Goal: Task Accomplishment & Management: Complete application form

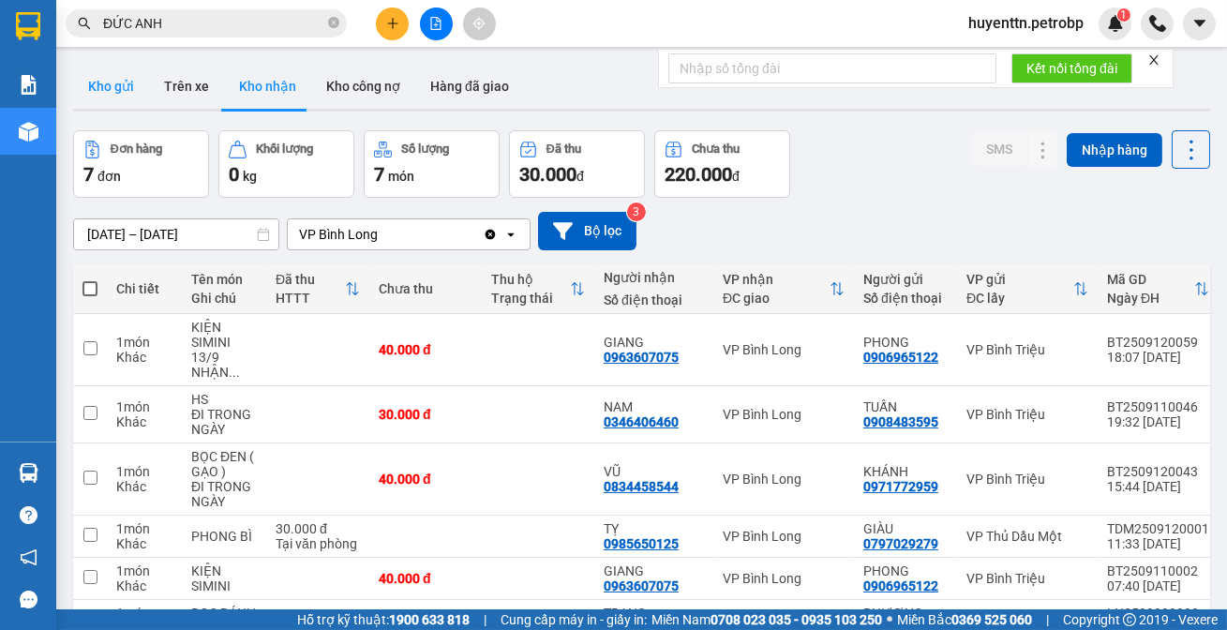
click at [123, 88] on button "Kho gửi" at bounding box center [111, 86] width 76 height 45
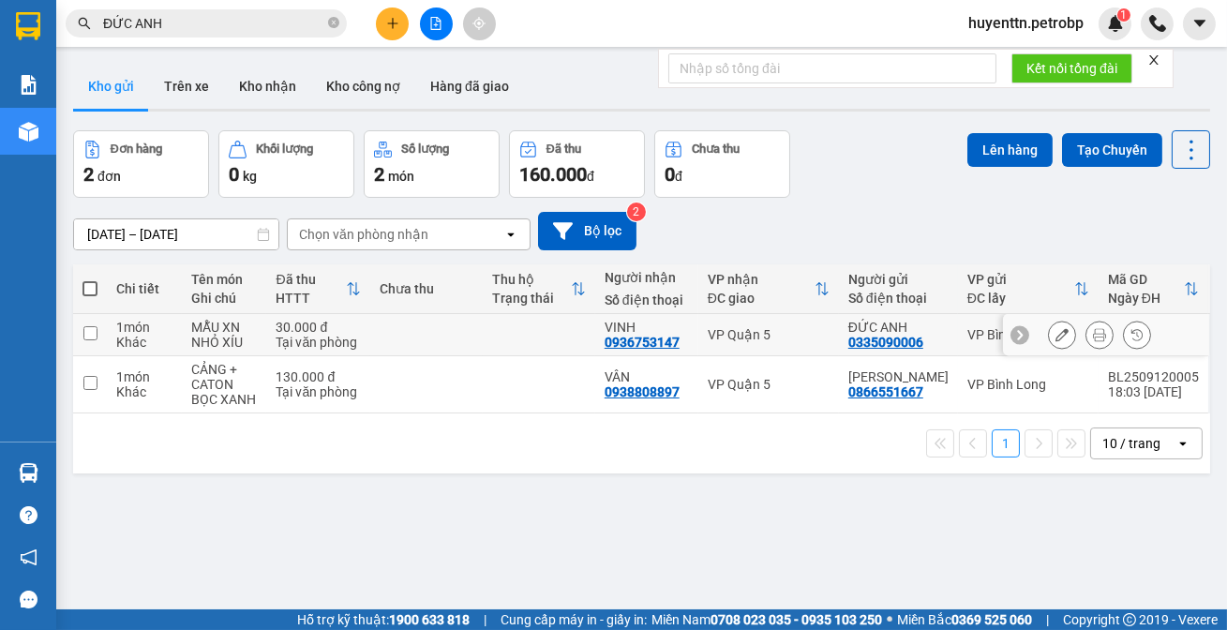
click at [615, 335] on div "0936753147" at bounding box center [641, 342] width 75 height 15
click at [379, 336] on td at bounding box center [426, 335] width 112 height 42
checkbox input "true"
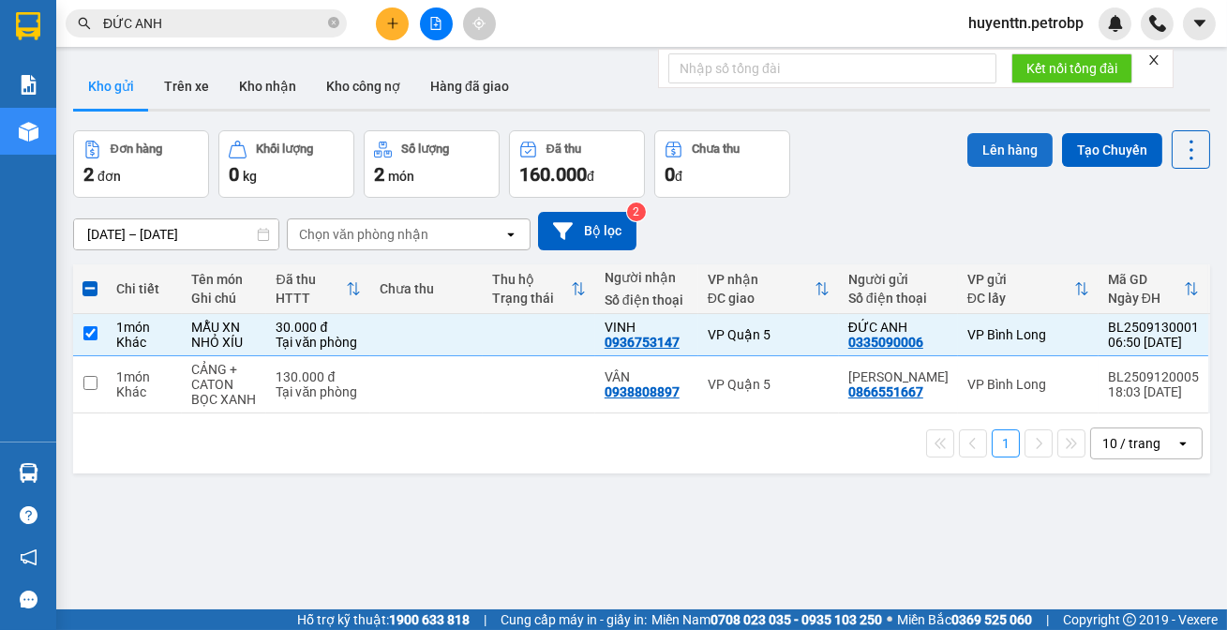
click at [994, 151] on button "Lên hàng" at bounding box center [1009, 150] width 85 height 34
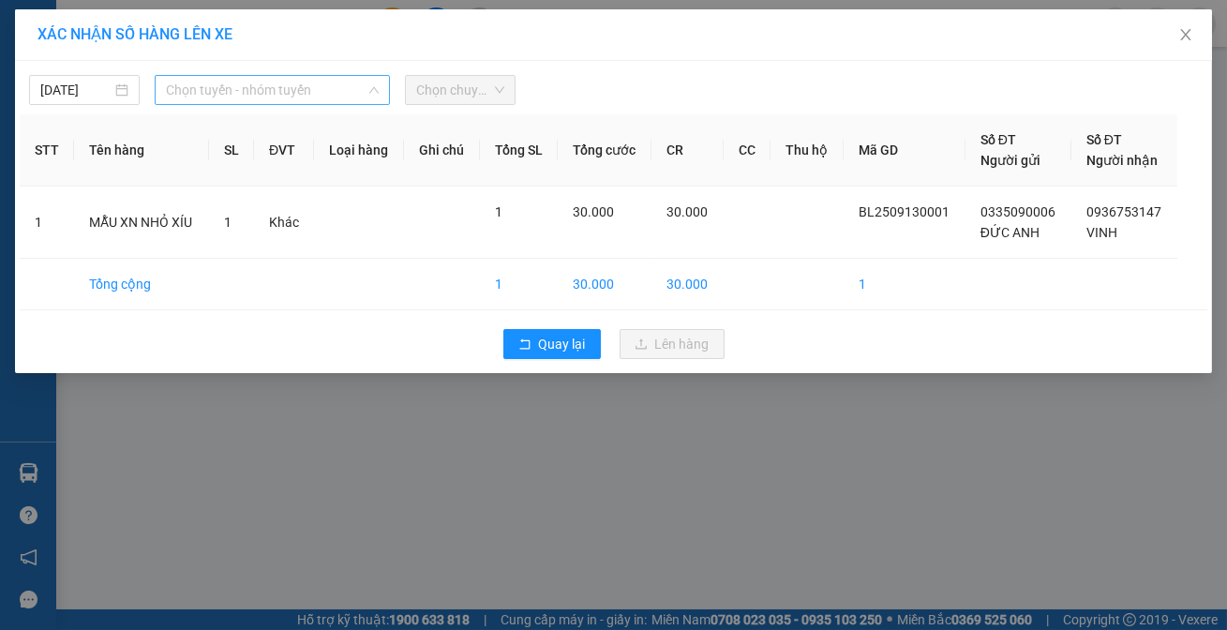
click at [237, 86] on span "Chọn tuyến - nhóm tuyến" at bounding box center [272, 90] width 213 height 28
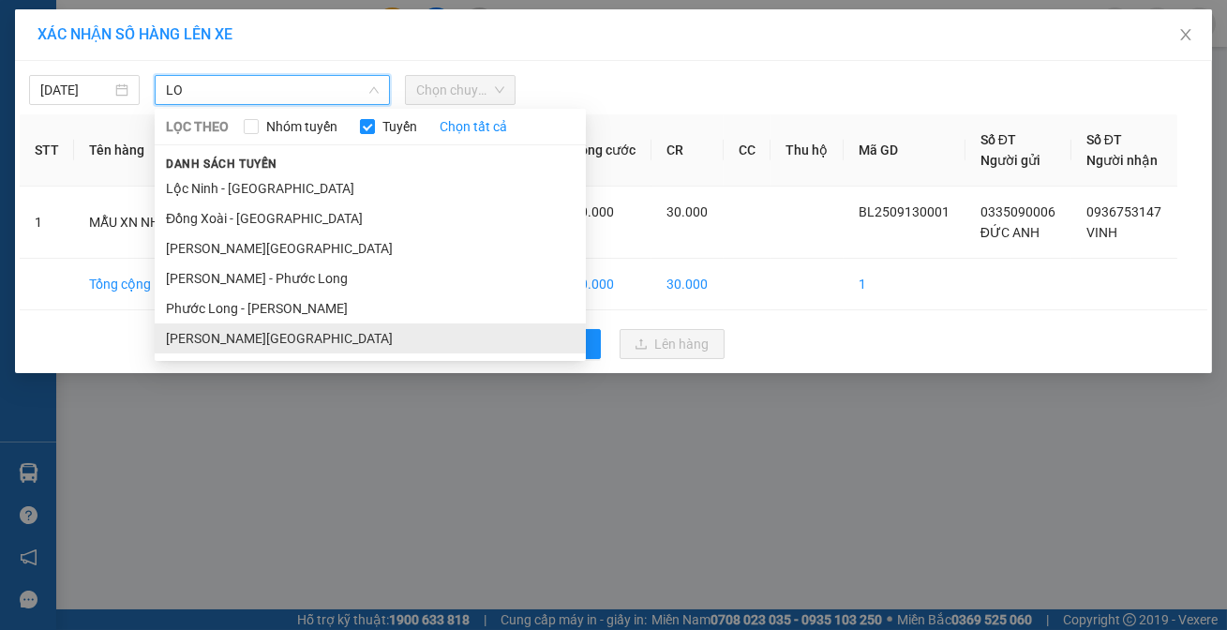
type input "LO"
click at [224, 337] on li "[PERSON_NAME][GEOGRAPHIC_DATA]" at bounding box center [370, 338] width 431 height 30
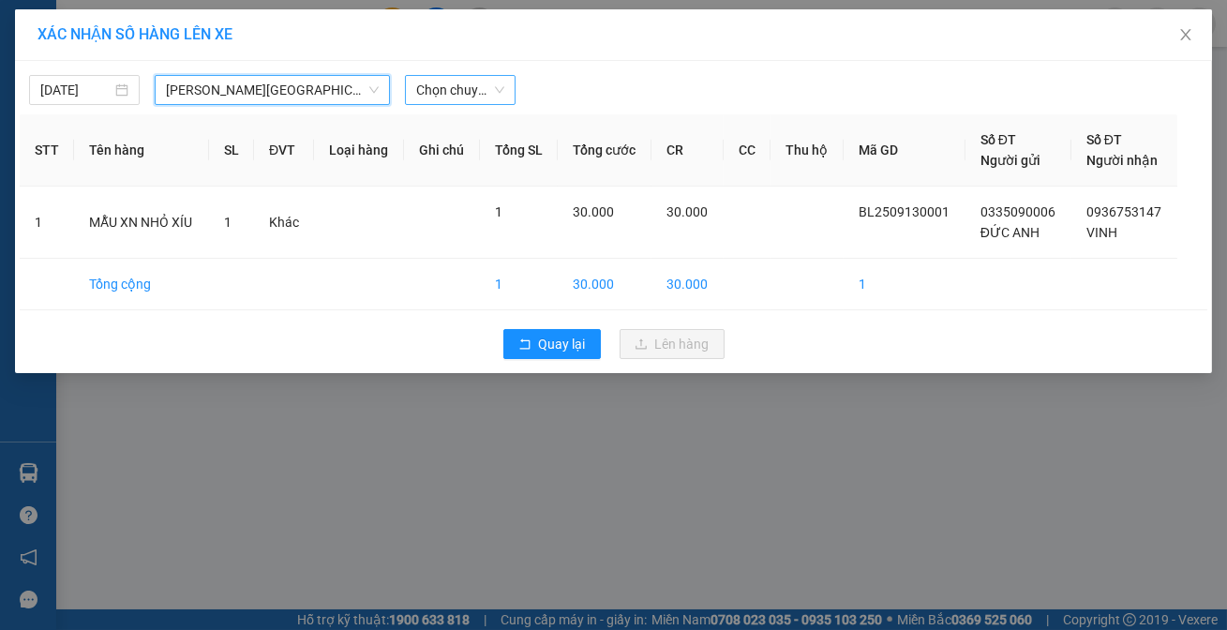
click at [484, 93] on span "Chọn chuyến" at bounding box center [460, 90] width 88 height 28
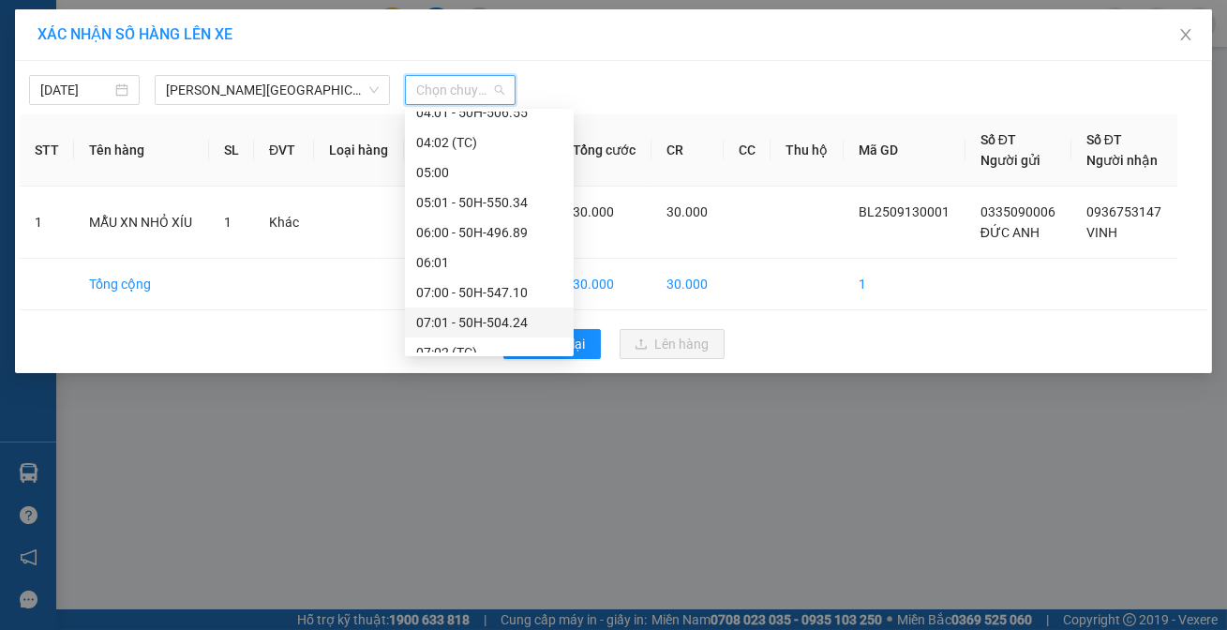
scroll to position [340, 0]
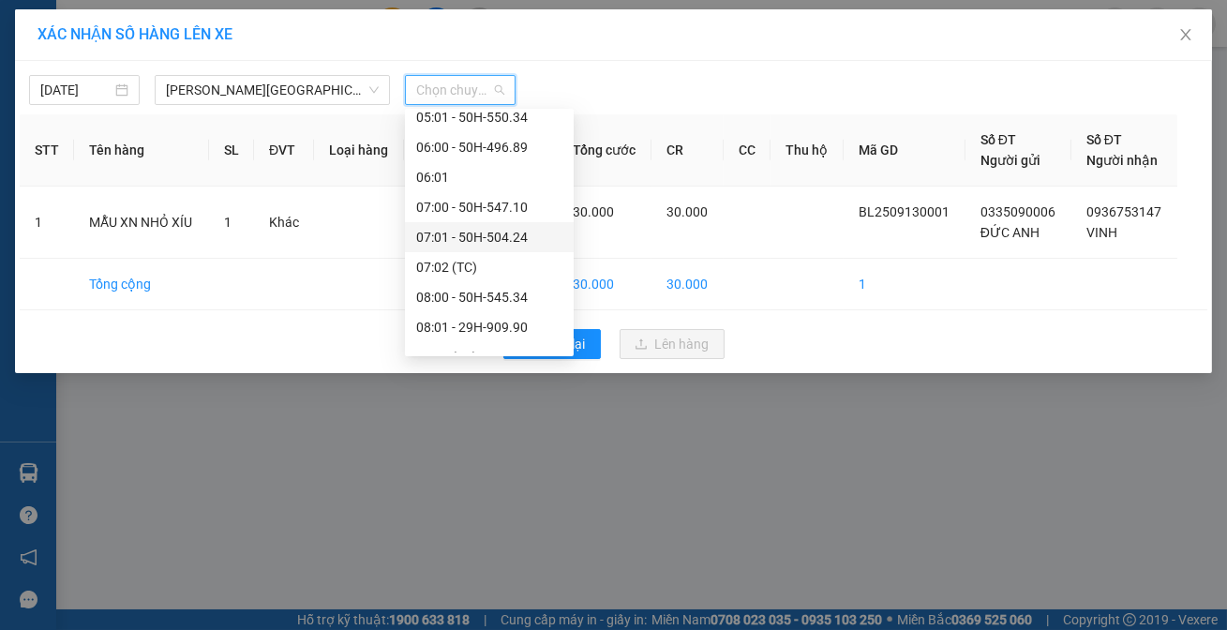
click at [467, 233] on div "07:01 - 50H-504.24" at bounding box center [489, 237] width 146 height 21
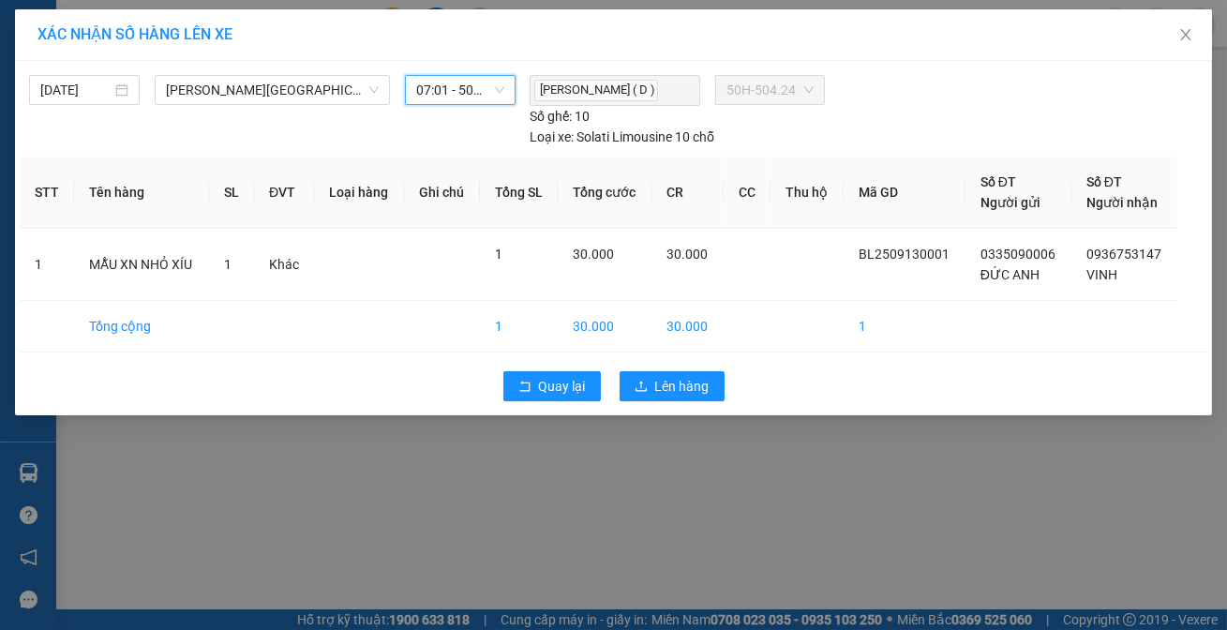
click at [497, 94] on span "07:01 - 50H-504.24" at bounding box center [460, 90] width 88 height 28
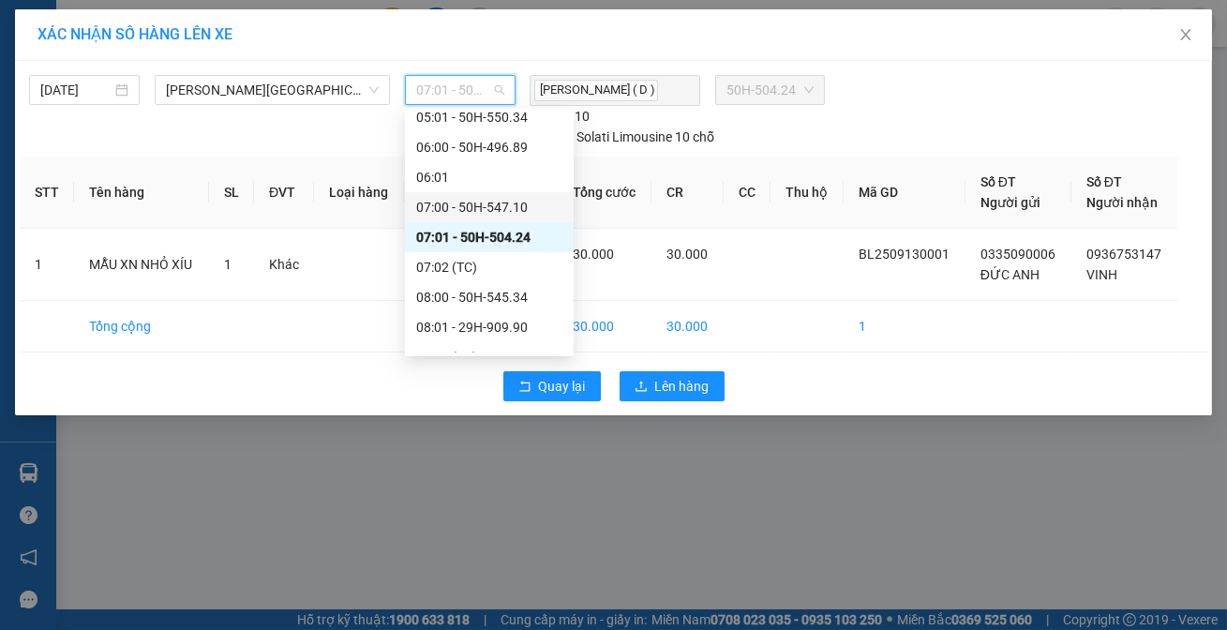
click at [478, 199] on div "07:00 - 50H-547.10" at bounding box center [489, 207] width 146 height 21
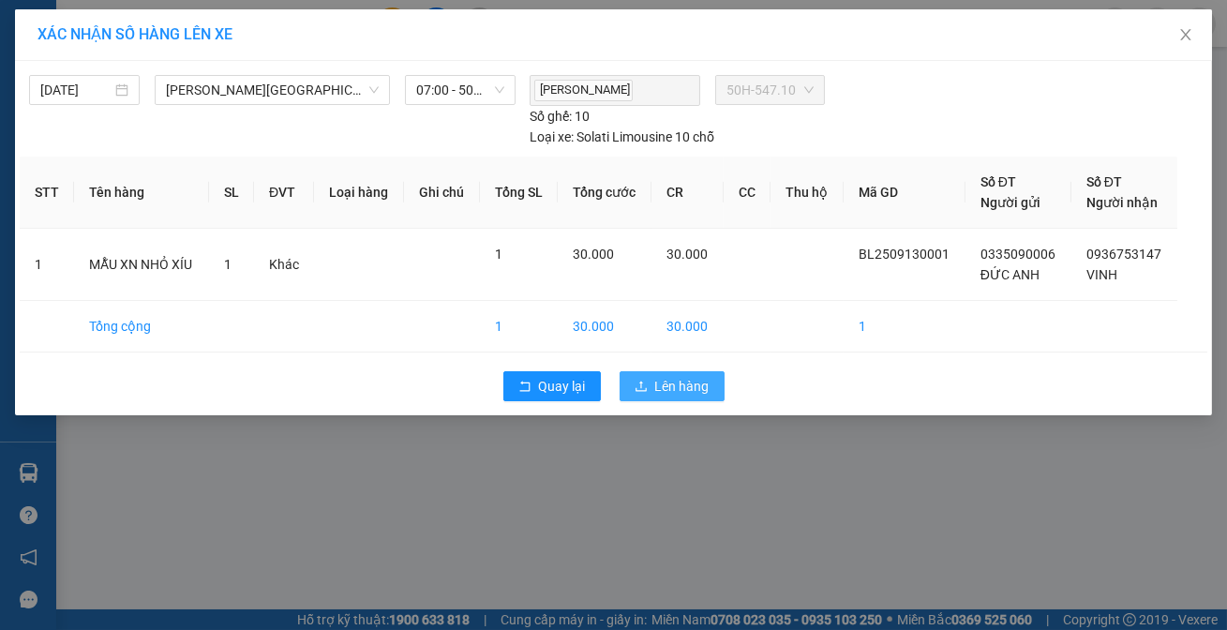
click at [664, 396] on button "Lên hàng" at bounding box center [671, 386] width 105 height 30
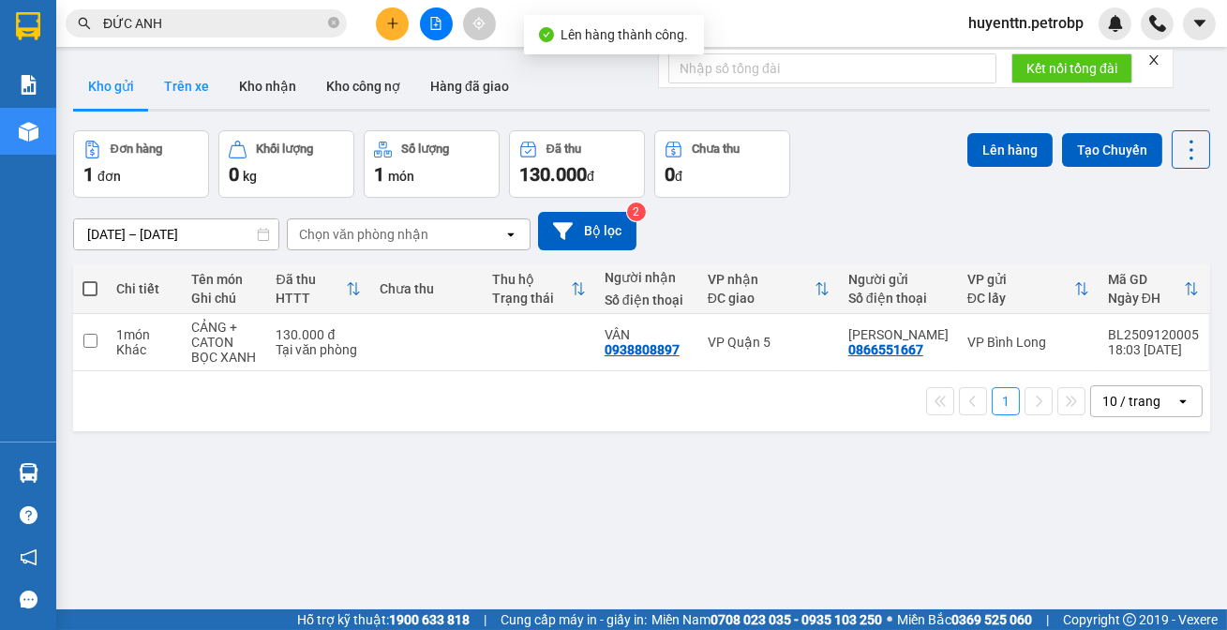
click at [185, 92] on button "Trên xe" at bounding box center [186, 86] width 75 height 45
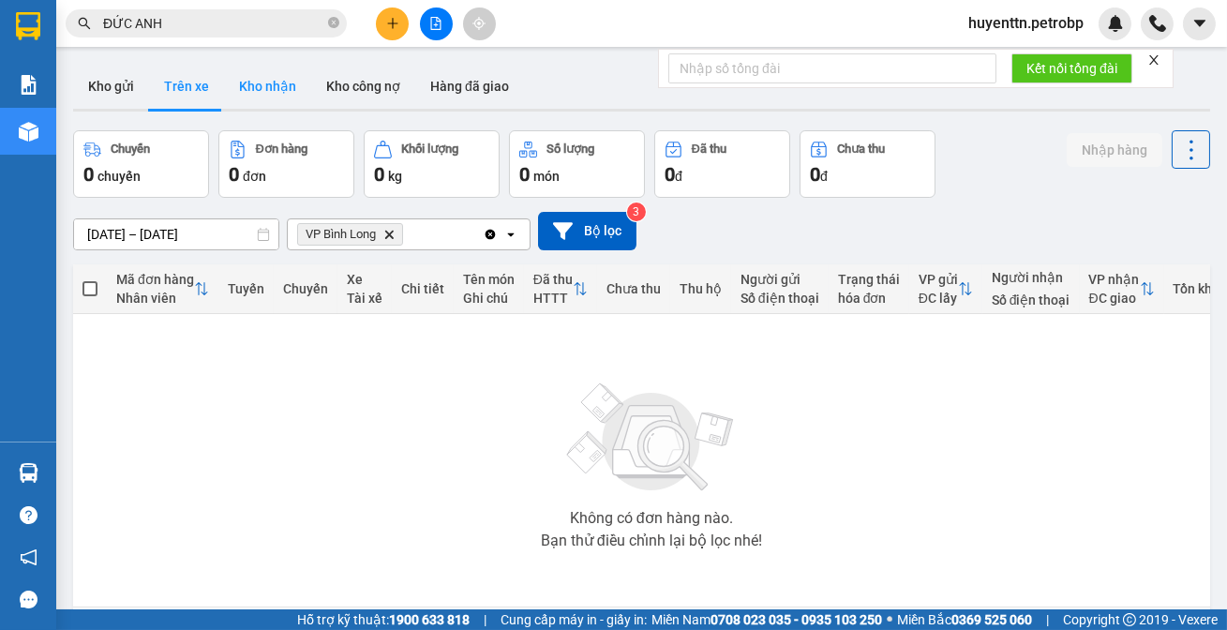
click at [244, 82] on button "Kho nhận" at bounding box center [267, 86] width 87 height 45
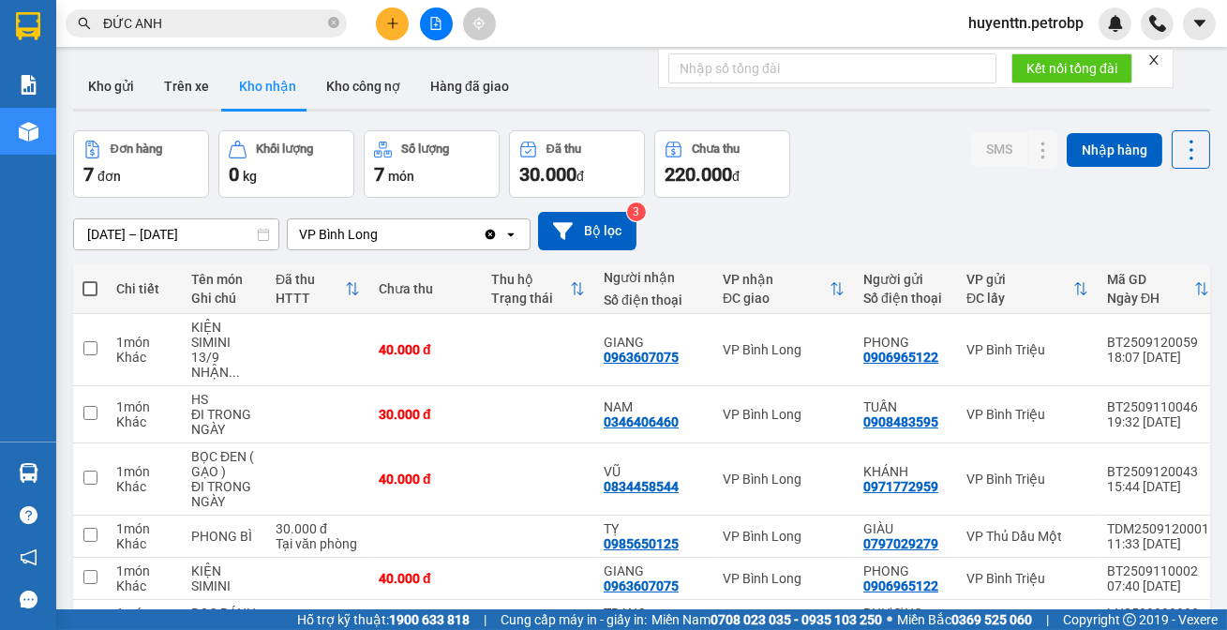
scroll to position [157, 0]
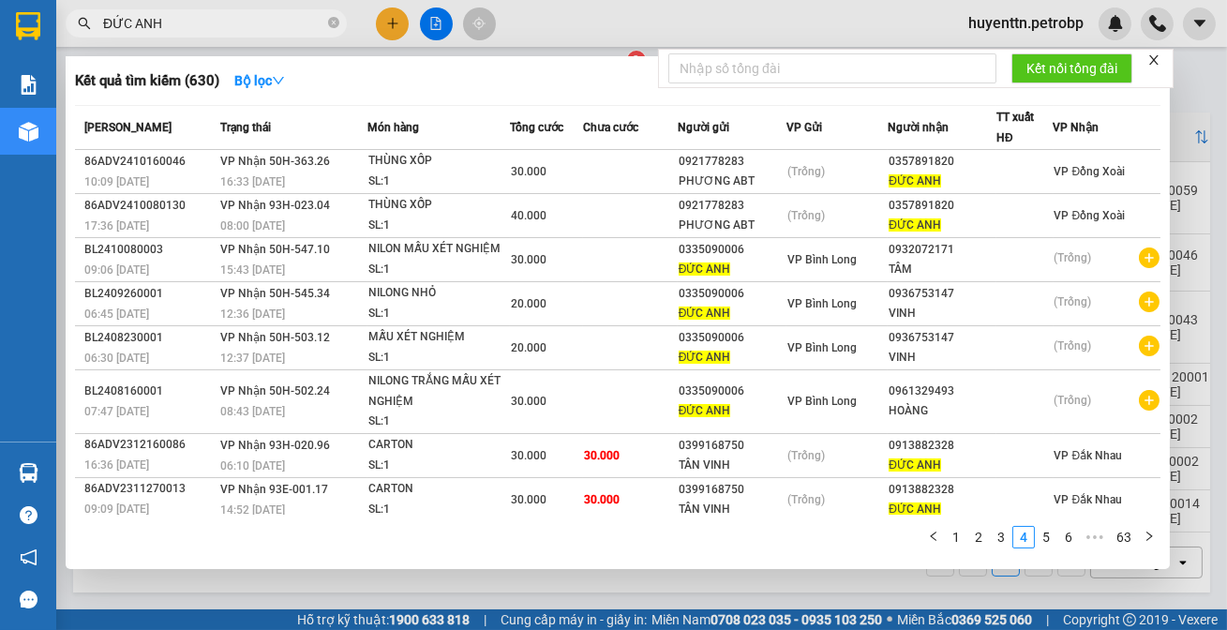
click at [262, 9] on span "ĐỨC ANH" at bounding box center [206, 23] width 281 height 28
click at [260, 25] on input "ĐỨC ANH" at bounding box center [213, 23] width 221 height 21
type input "Đ"
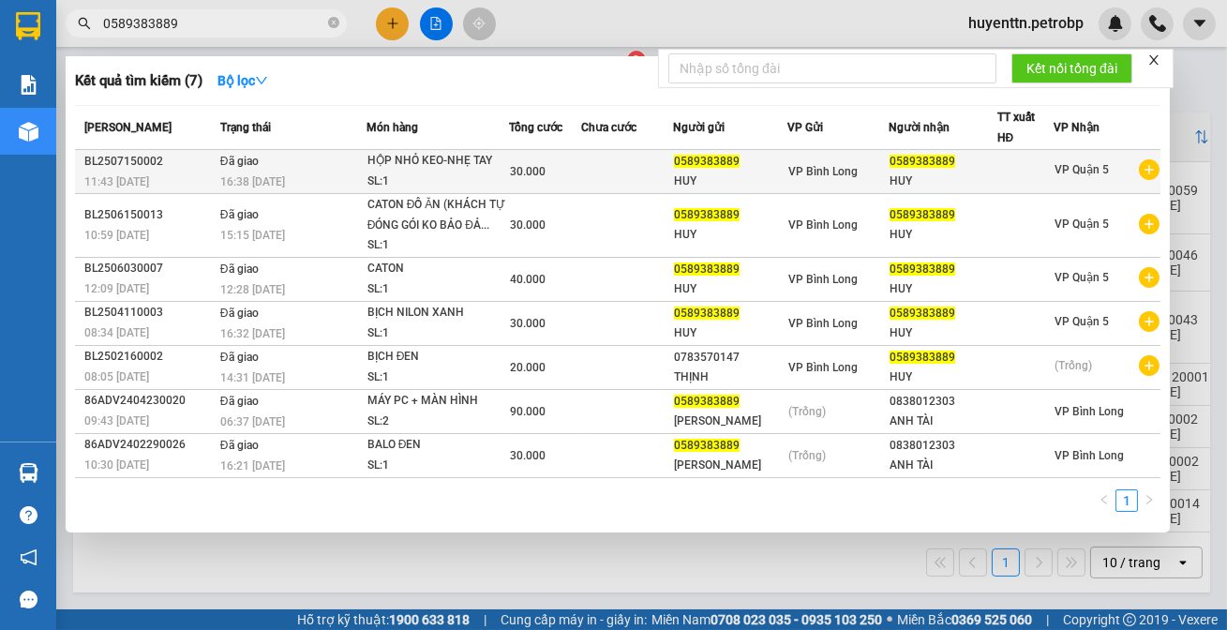
type input "0589383889"
click at [1071, 167] on span "VP Quận 5" at bounding box center [1081, 169] width 54 height 13
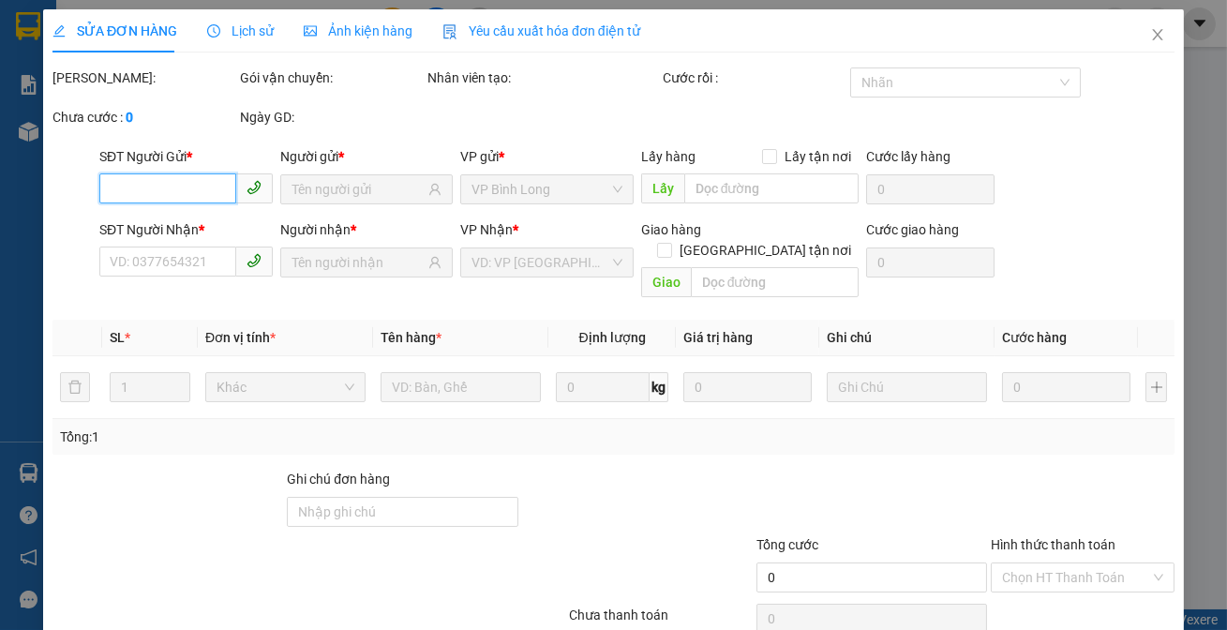
type input "0589383889"
type input "30.000"
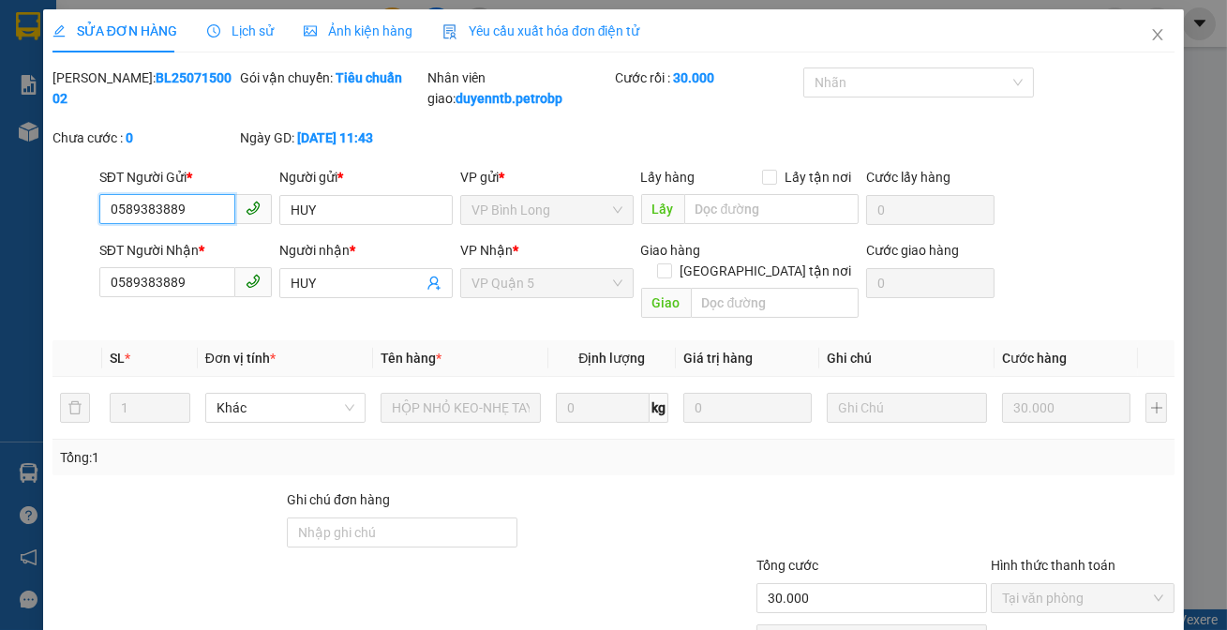
click at [197, 224] on input "0589383889" at bounding box center [167, 209] width 137 height 30
click at [1152, 41] on icon "close" at bounding box center [1157, 34] width 15 height 15
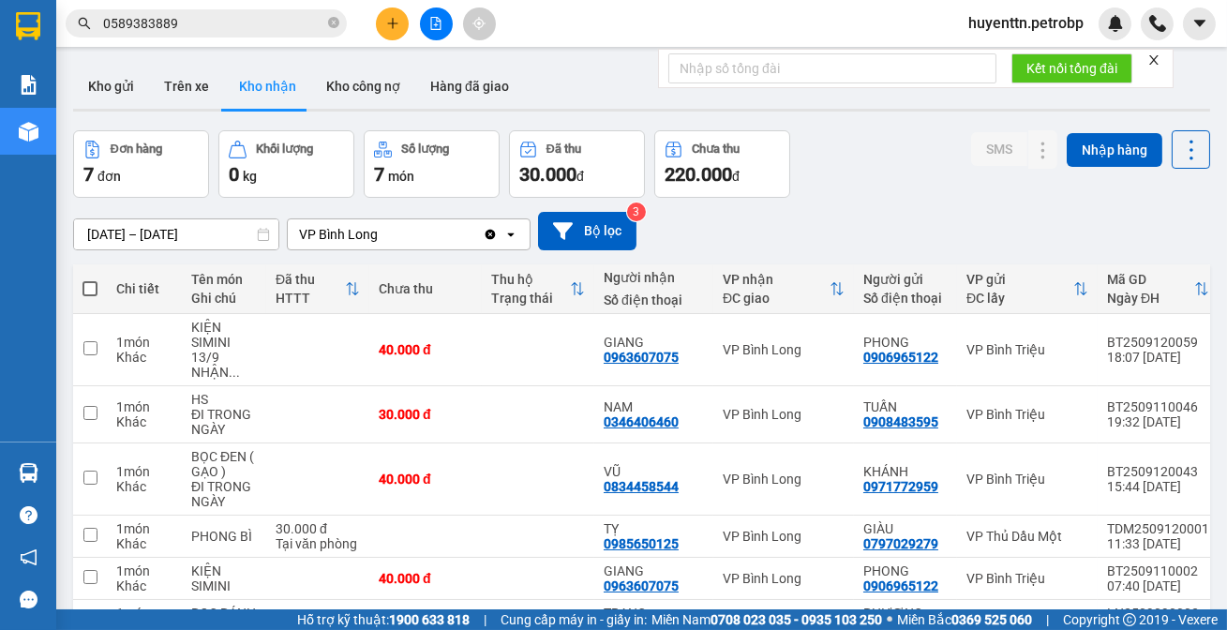
click at [241, 27] on input "0589383889" at bounding box center [213, 23] width 221 height 21
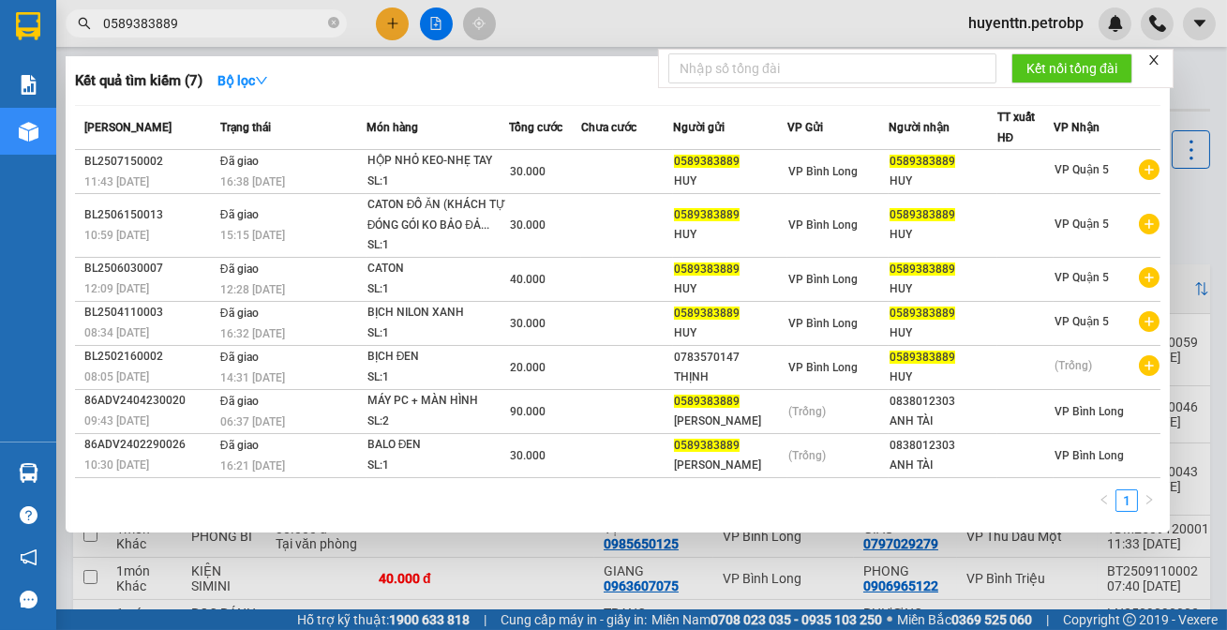
click at [385, 22] on div at bounding box center [613, 315] width 1227 height 630
click at [253, 25] on input "0589383889" at bounding box center [213, 23] width 221 height 21
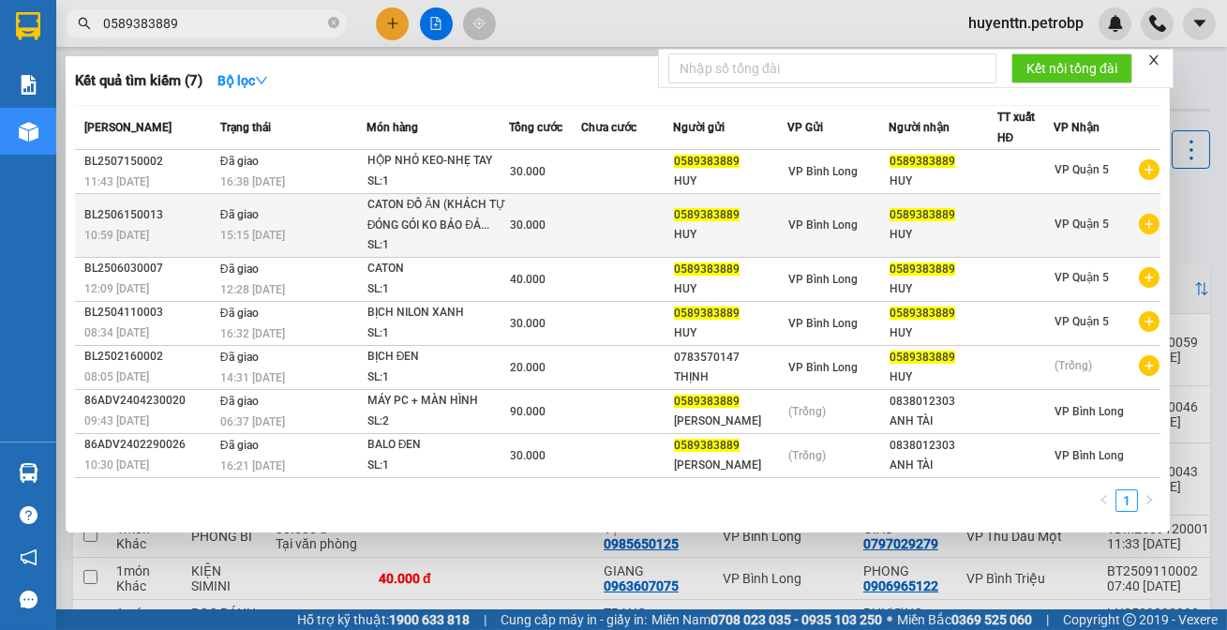
click at [1153, 228] on icon "plus-circle" at bounding box center [1149, 224] width 21 height 21
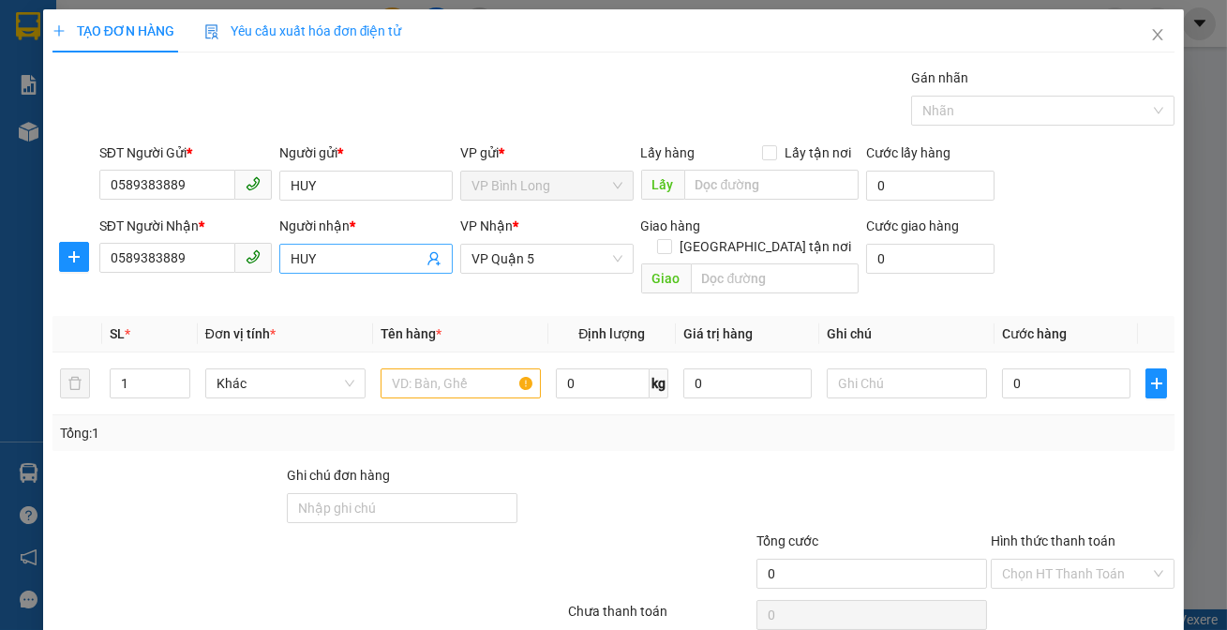
click at [361, 262] on input "HUY" at bounding box center [356, 258] width 132 height 21
click at [211, 262] on input "0589383889" at bounding box center [167, 258] width 137 height 30
click at [480, 368] on input "text" at bounding box center [460, 383] width 160 height 30
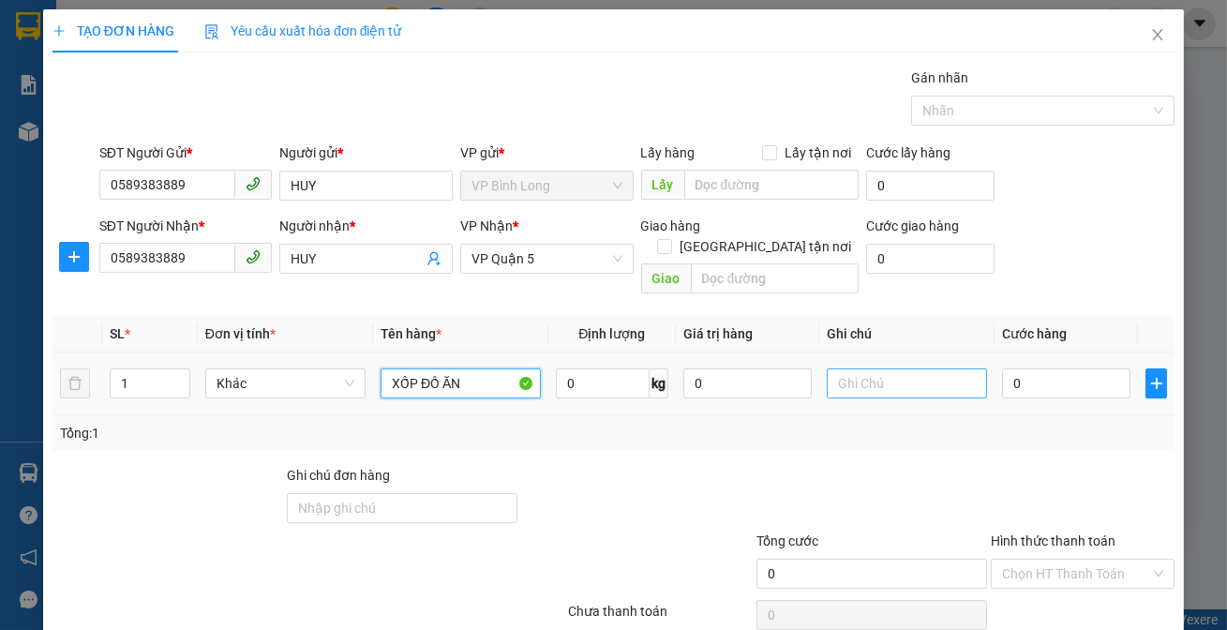
type input "XỐP ĐỒ ĂN"
click at [893, 368] on input "text" at bounding box center [906, 383] width 160 height 30
type input "KHÁCH TỰ ĐÓNG GỌI KO BẢO ĐẢM(KHÁCH YC ĐỂ 1 SDT)"
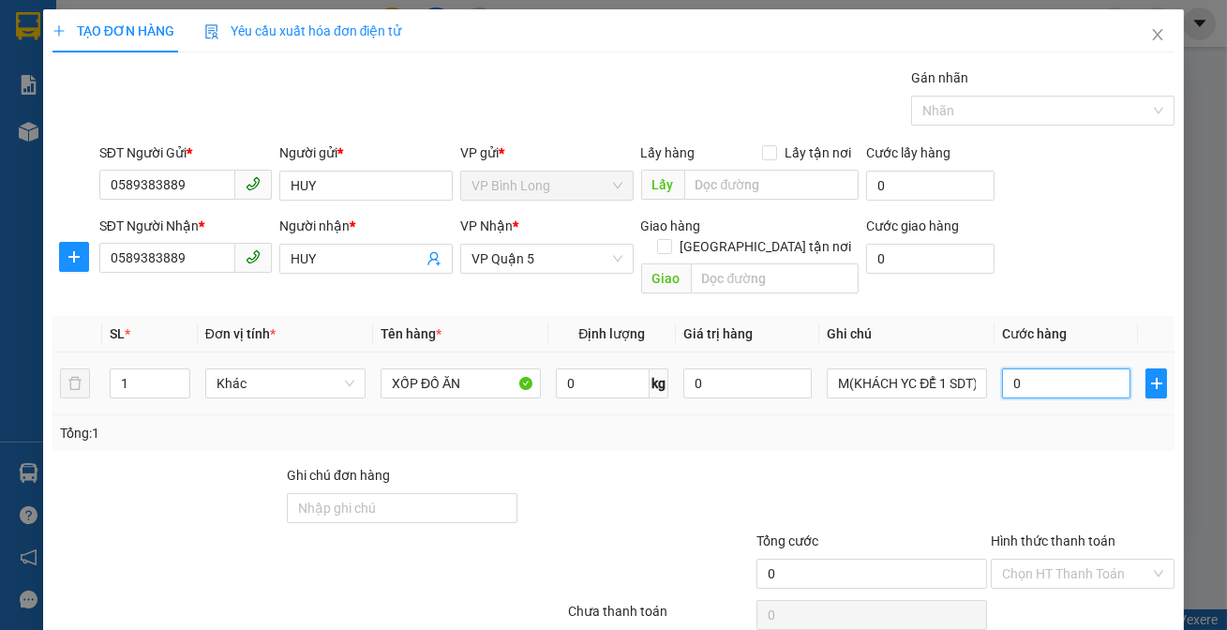
click at [1067, 371] on input "0" at bounding box center [1066, 383] width 128 height 30
type input "4"
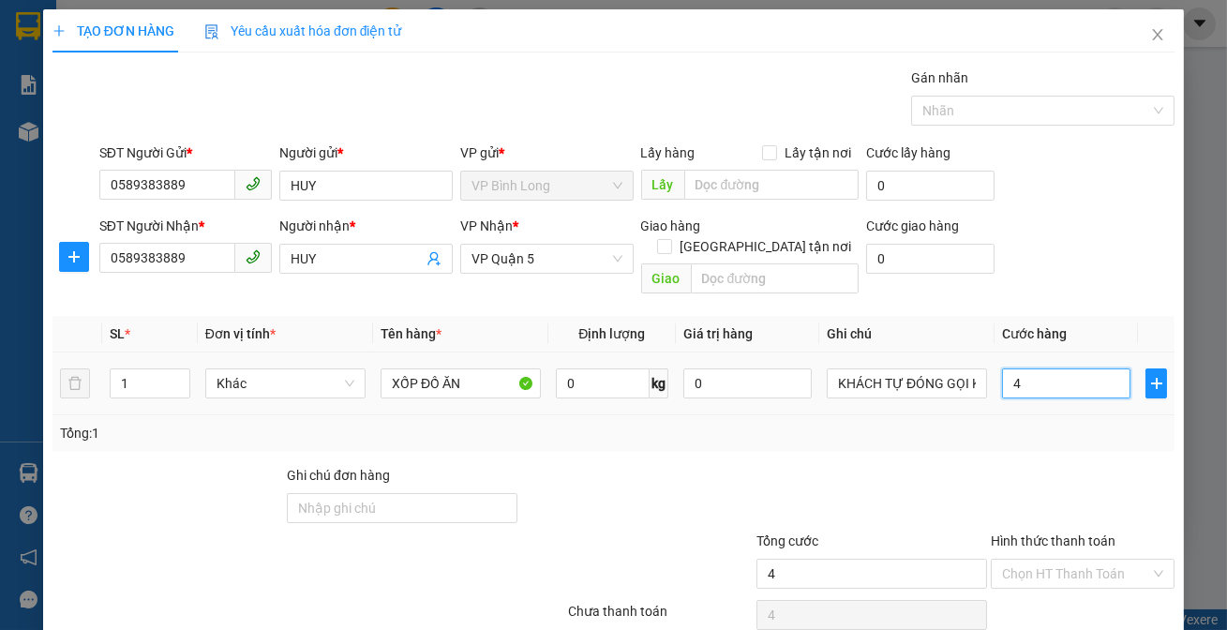
type input "40"
type input "400"
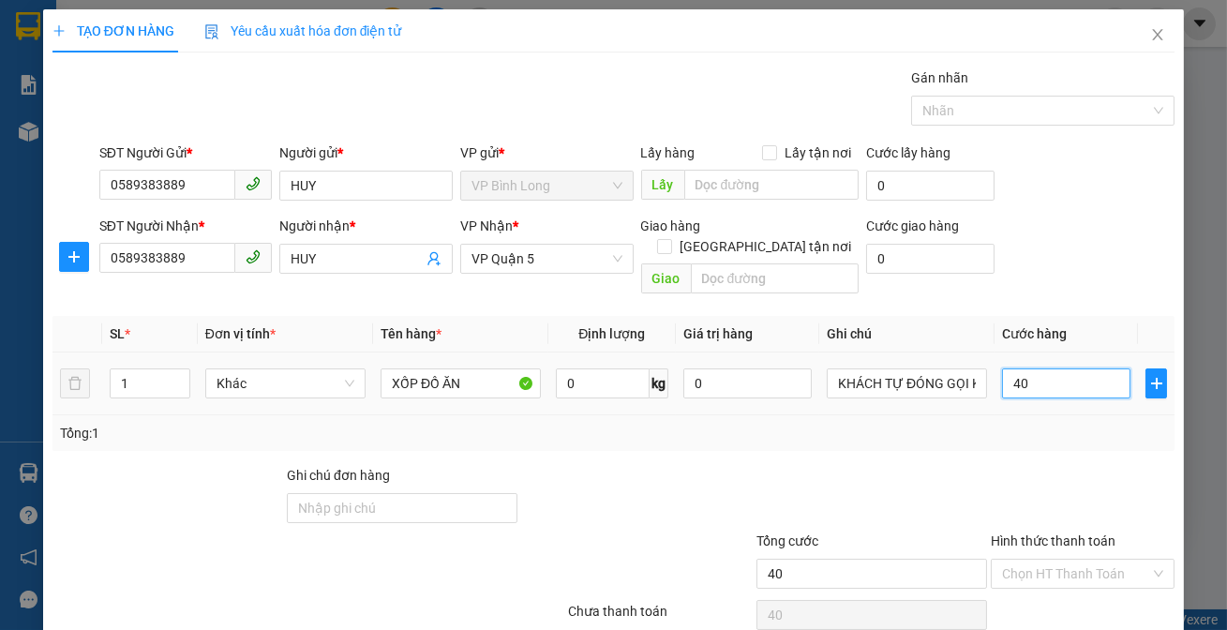
type input "400"
type input "4.000"
type input "40.000"
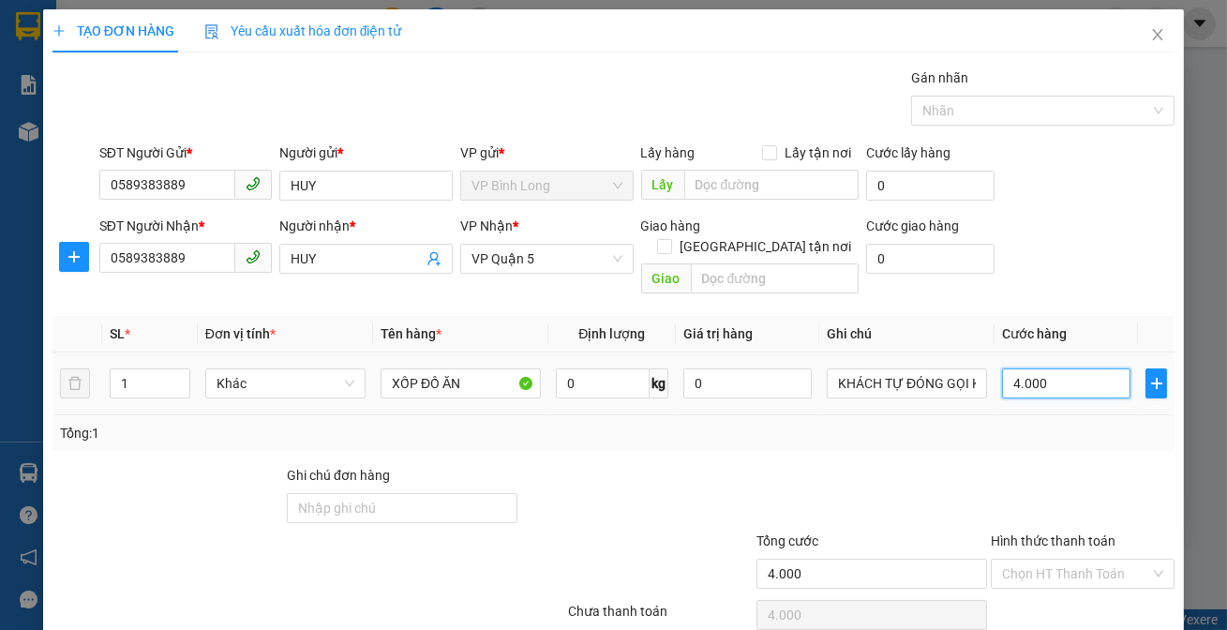
type input "40.000"
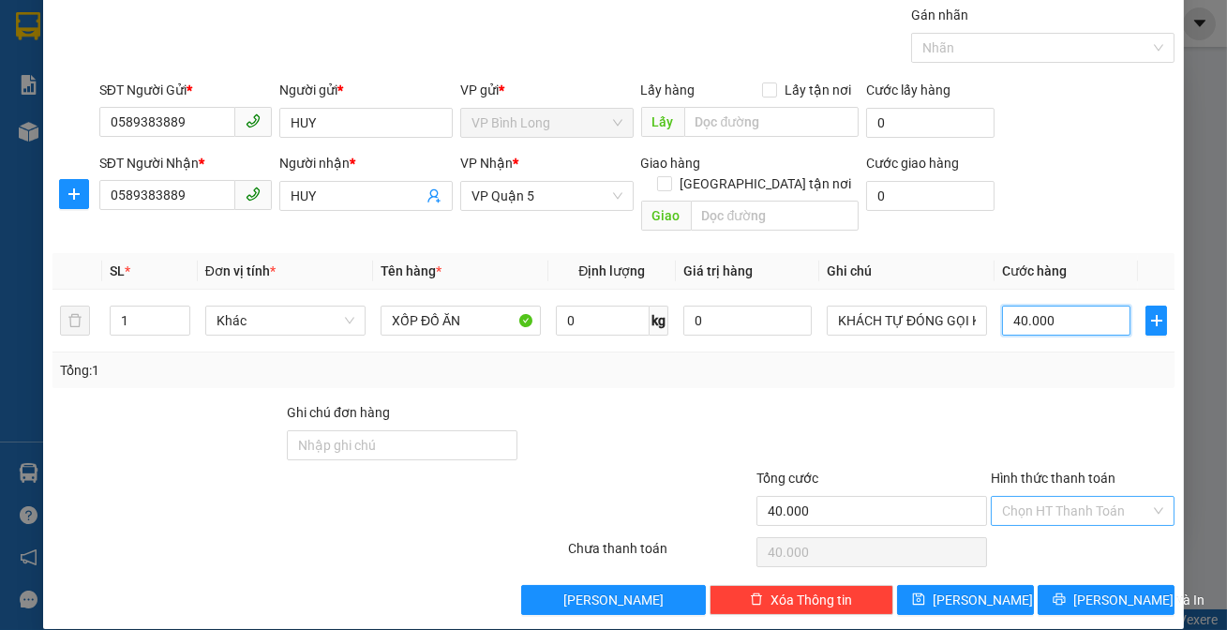
type input "40.000"
click at [1049, 497] on input "Hình thức thanh toán" at bounding box center [1076, 511] width 148 height 28
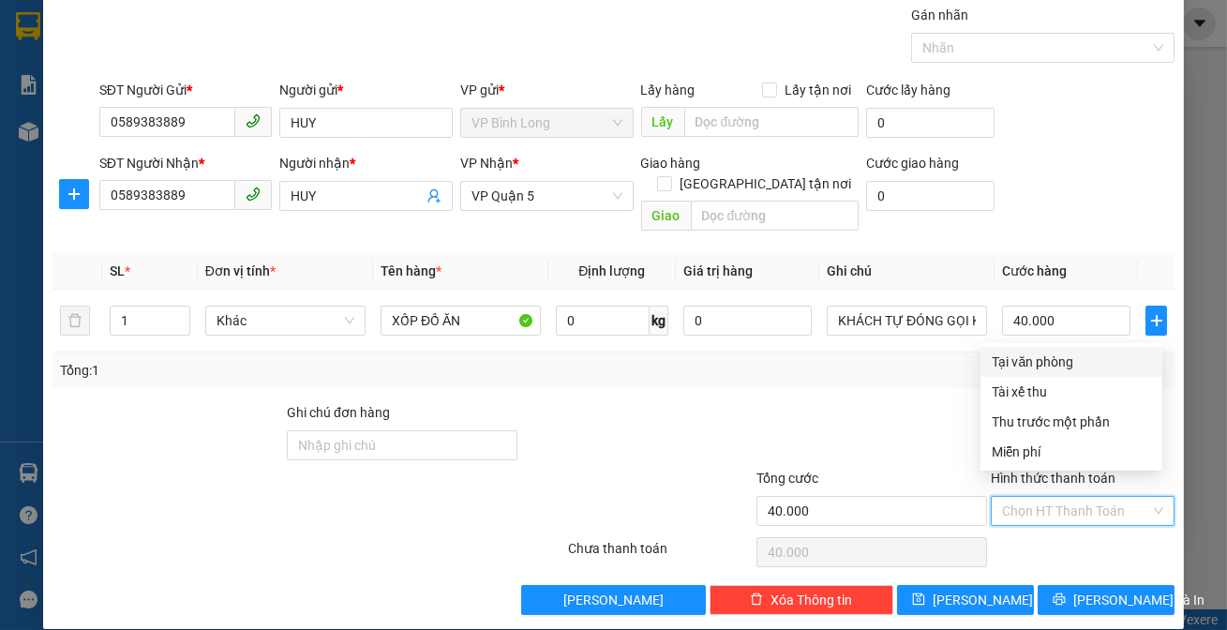
click at [1041, 358] on div "Tại văn phòng" at bounding box center [1070, 361] width 159 height 21
type input "0"
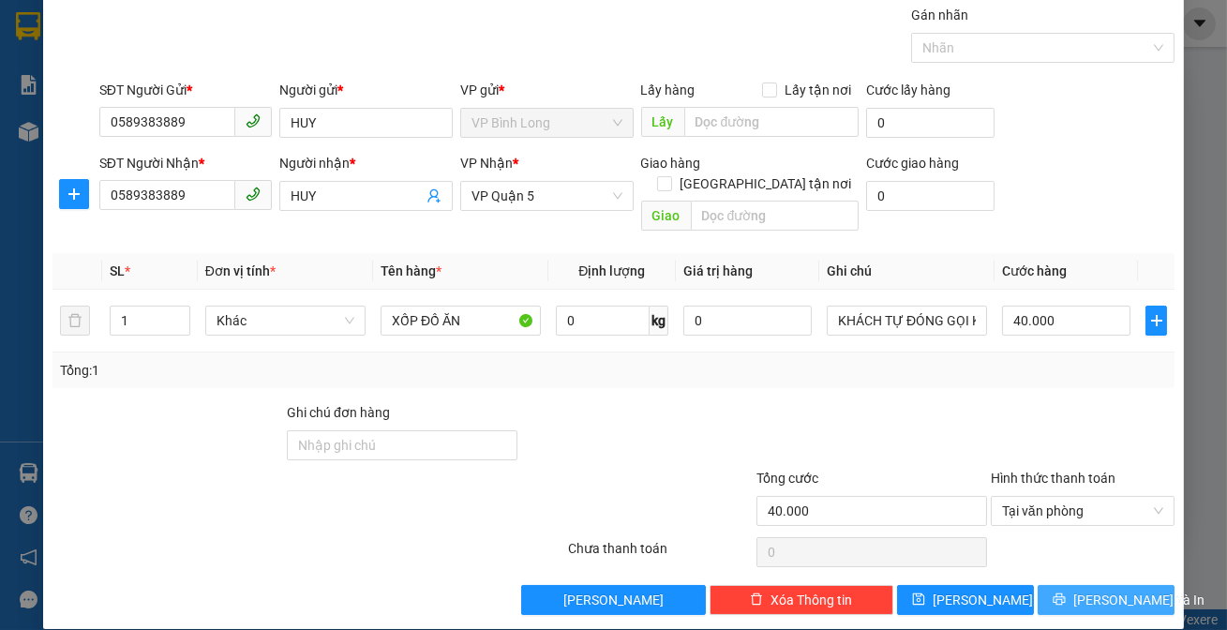
click at [1066, 585] on button "[PERSON_NAME] và In" at bounding box center [1105, 600] width 137 height 30
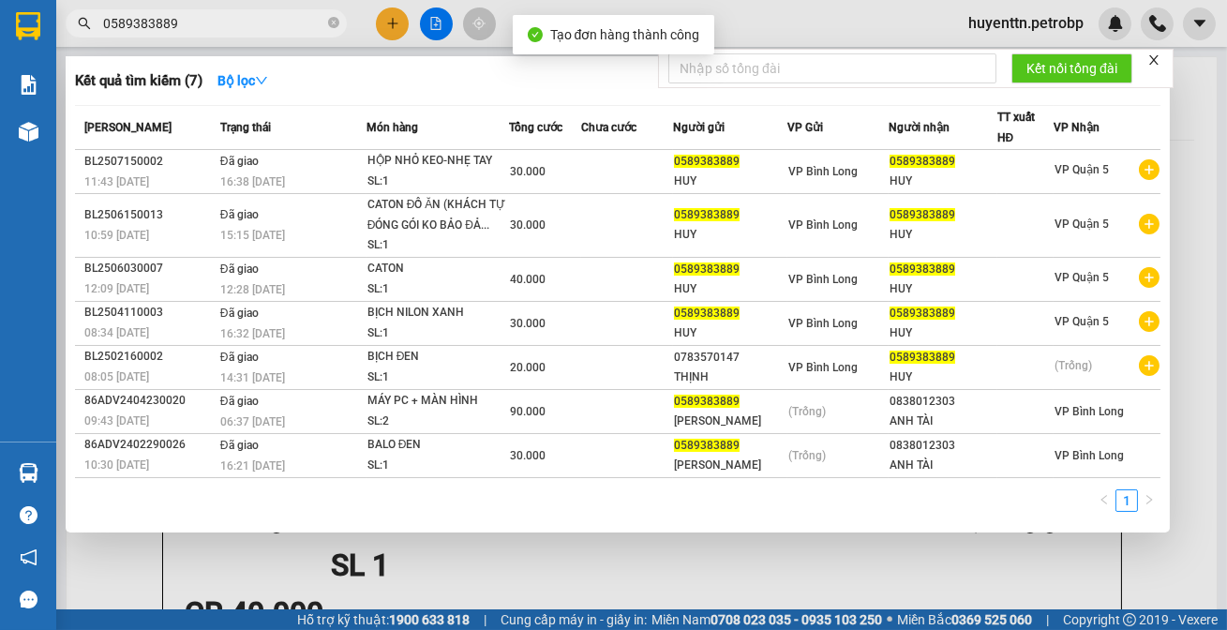
click at [777, 7] on div at bounding box center [613, 315] width 1227 height 630
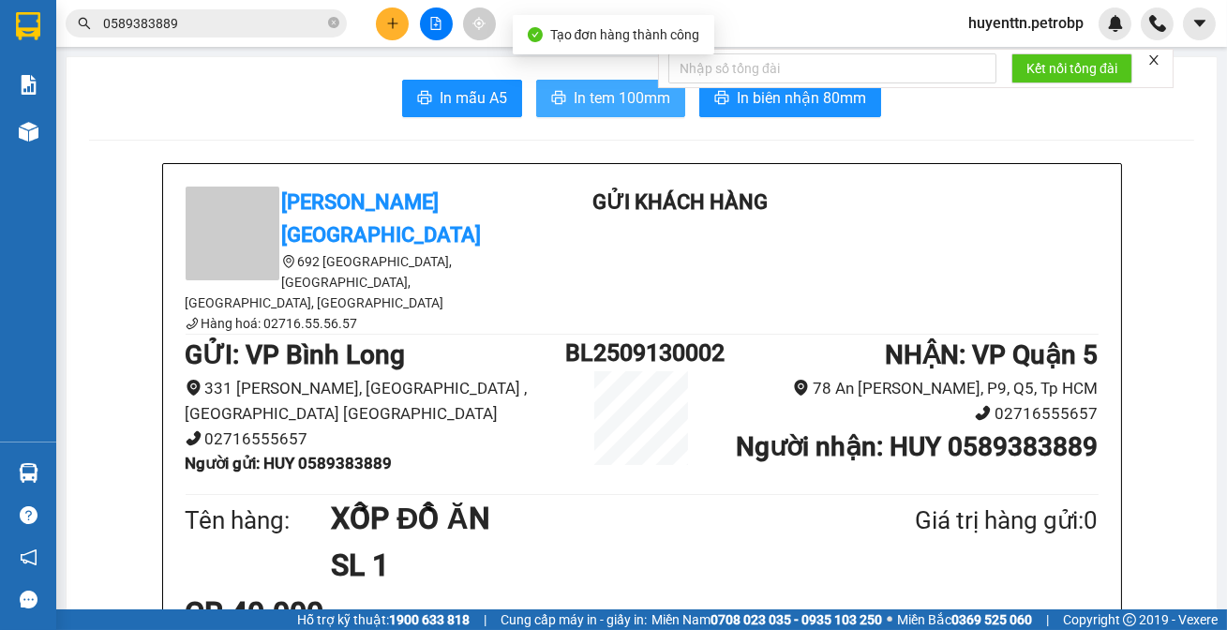
click at [603, 90] on span "In tem 100mm" at bounding box center [621, 97] width 97 height 23
